Goal: Find contact information: Find contact information

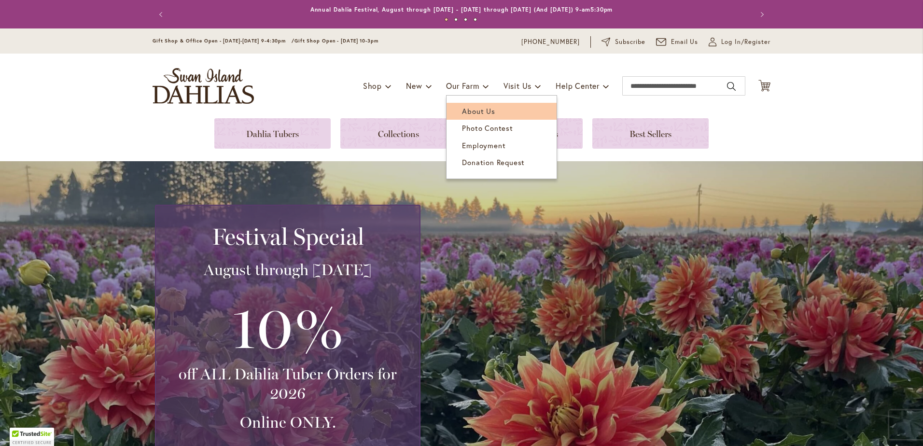
click at [471, 112] on span "About Us" at bounding box center [478, 111] width 33 height 10
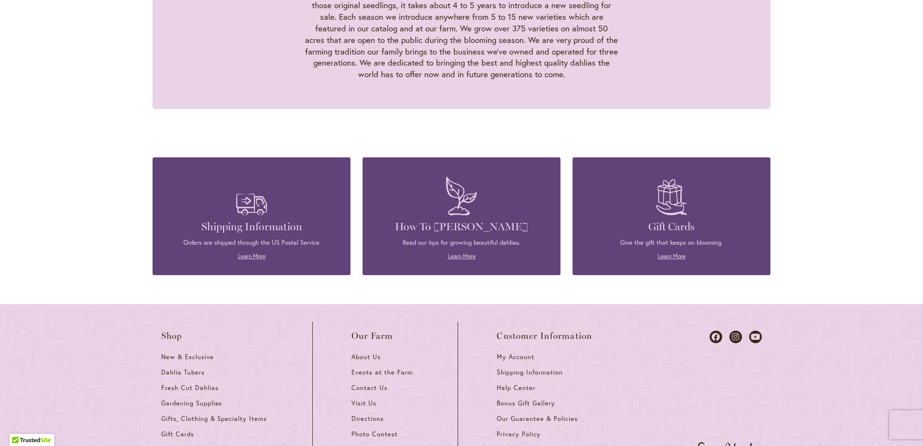
scroll to position [1014, 0]
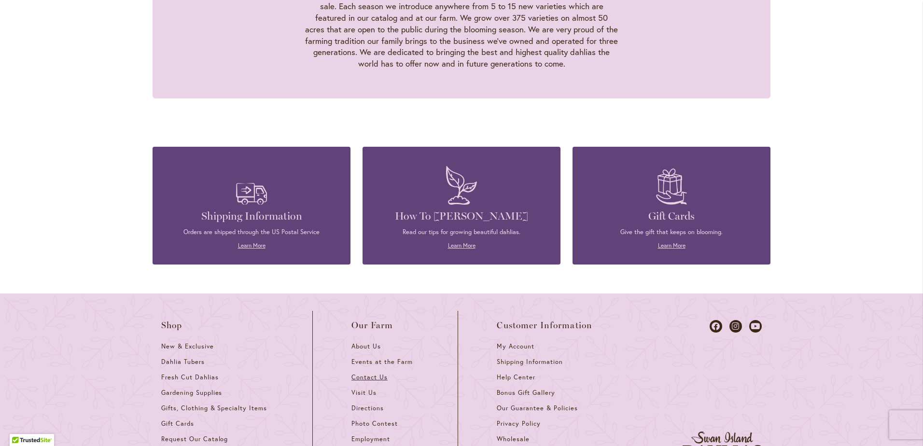
click at [365, 373] on span "Contact Us" at bounding box center [370, 377] width 36 height 8
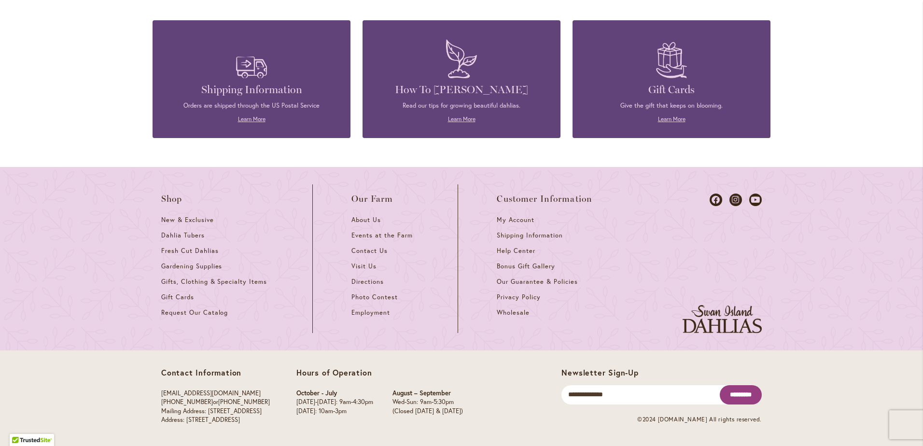
scroll to position [1192, 0]
